Goal: Information Seeking & Learning: Learn about a topic

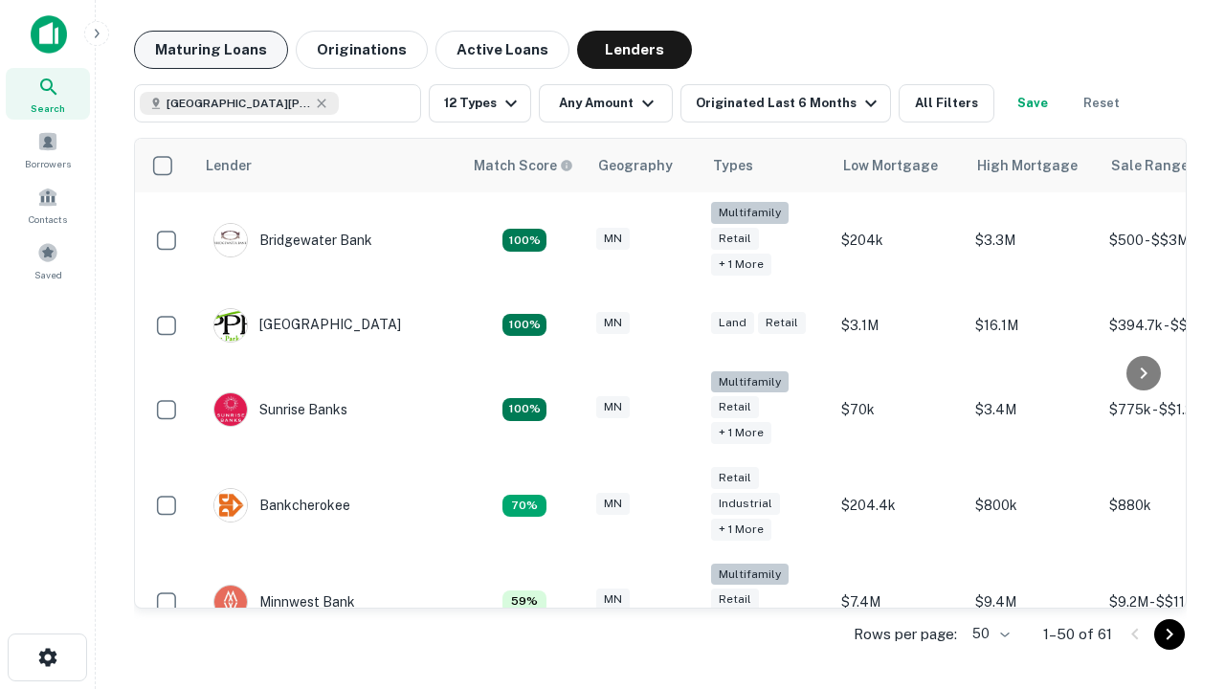
click at [211, 50] on button "Maturing Loans" at bounding box center [211, 50] width 154 height 38
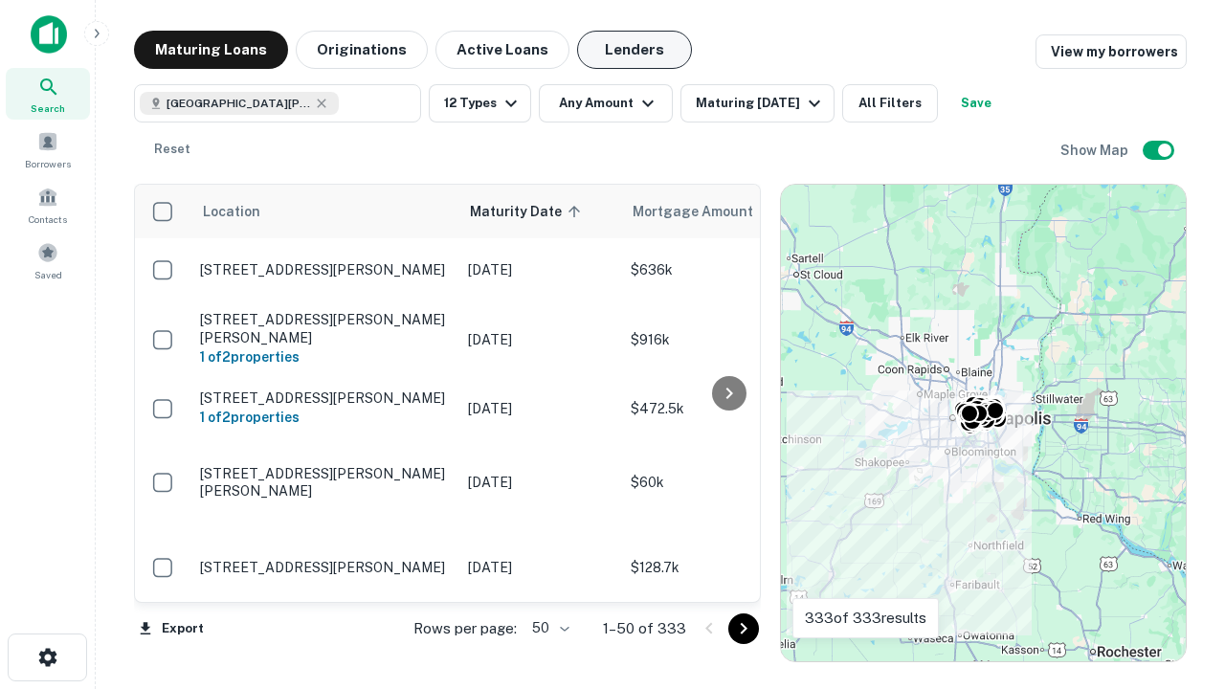
click at [634, 50] on button "Lenders" at bounding box center [634, 50] width 115 height 38
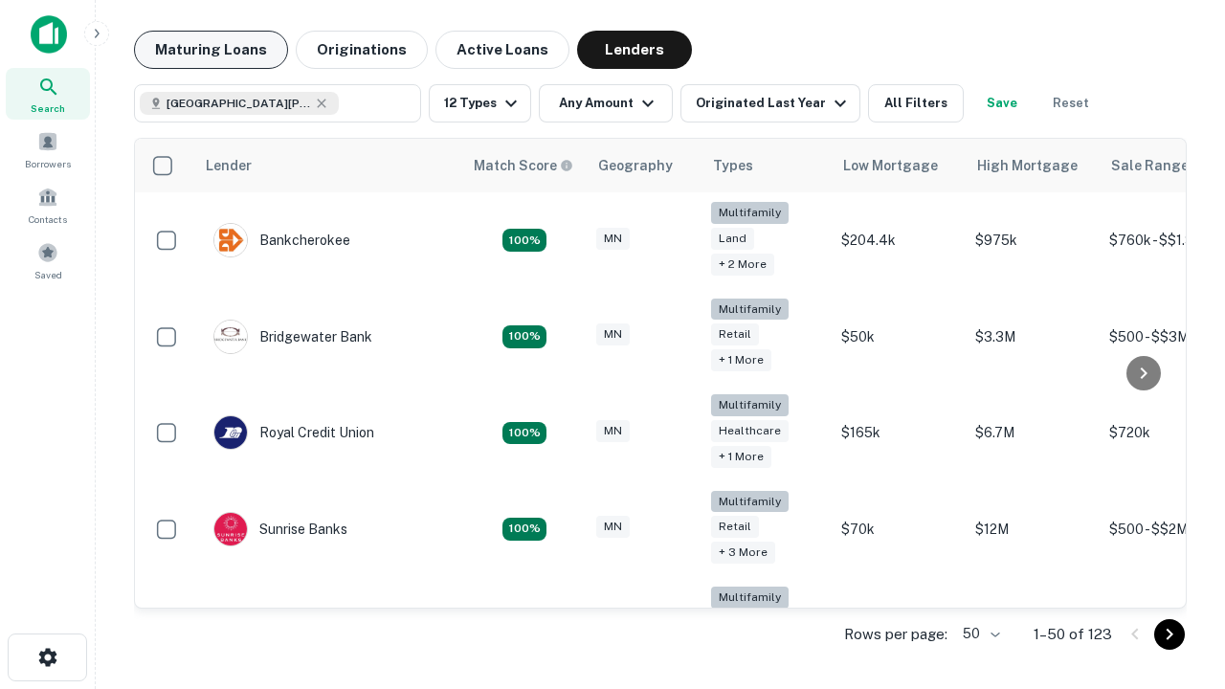
click at [211, 50] on button "Maturing Loans" at bounding box center [211, 50] width 154 height 38
